Goal: Use online tool/utility: Utilize a website feature to perform a specific function

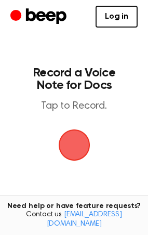
click at [83, 141] on span "button" at bounding box center [74, 144] width 29 height 29
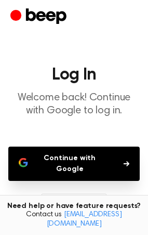
click at [76, 172] on button "Continue with Google" at bounding box center [73, 163] width 131 height 34
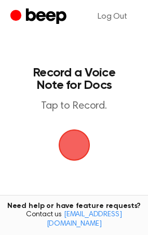
click at [76, 155] on span "button" at bounding box center [74, 144] width 29 height 29
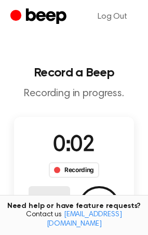
click at [52, 198] on button "Delete" at bounding box center [50, 207] width 42 height 42
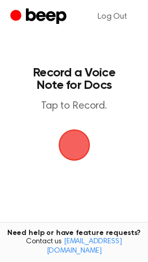
click at [81, 138] on span "button" at bounding box center [74, 144] width 29 height 29
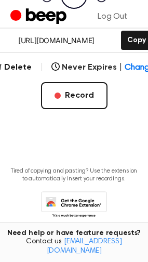
scroll to position [206, 0]
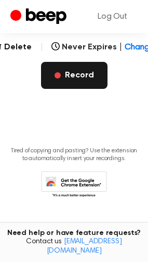
click at [62, 79] on button "Record" at bounding box center [74, 75] width 66 height 27
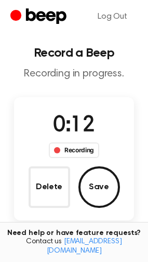
scroll to position [0, 0]
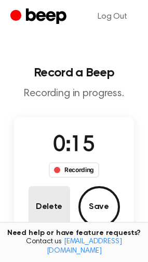
click at [55, 208] on button "Delete" at bounding box center [50, 207] width 42 height 42
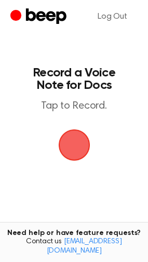
click at [77, 144] on span "button" at bounding box center [74, 144] width 29 height 29
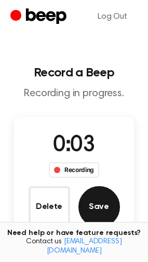
click at [103, 210] on button "Save" at bounding box center [99, 207] width 42 height 42
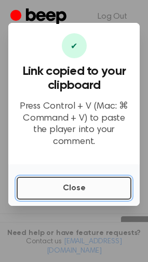
click at [72, 187] on button "Close" at bounding box center [74, 187] width 115 height 23
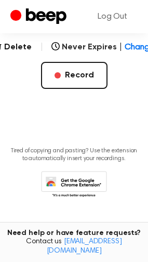
scroll to position [67, 0]
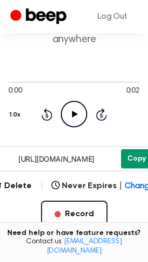
click at [130, 167] on button "Copy" at bounding box center [136, 158] width 31 height 19
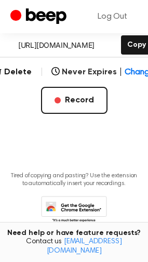
scroll to position [206, 0]
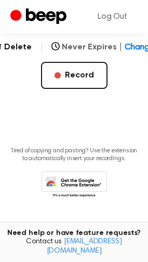
click at [131, 45] on span "Change" at bounding box center [140, 47] width 30 height 12
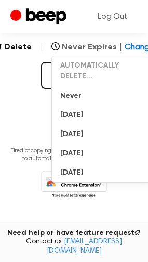
click at [131, 46] on span "Change" at bounding box center [140, 47] width 30 height 12
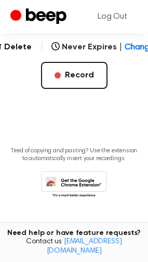
drag, startPoint x: 49, startPoint y: 119, endPoint x: 576, endPoint y: 179, distance: 530.2
